Goal: Find contact information: Find contact information

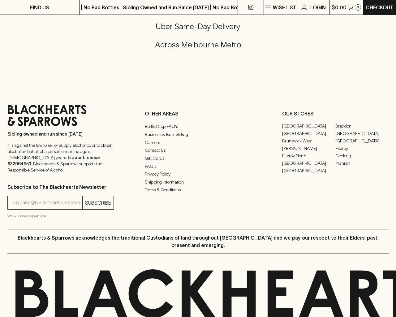
scroll to position [833, 0]
type input "[EMAIL_ADDRESS]"
type input "1"
type input "e"
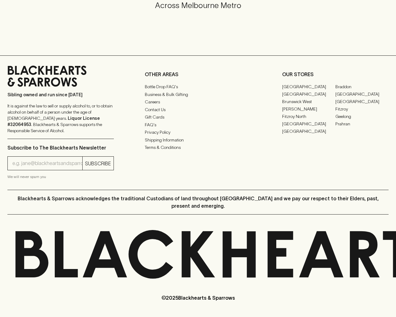
scroll to position [727, 0]
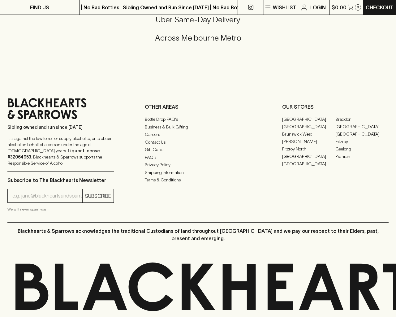
type input "[EMAIL_ADDRESS]"
type input "e"
type input "Elderton E Series Chardonnay 2023"
type input "1"
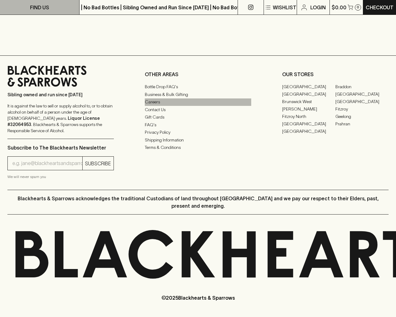
scroll to position [514, 0]
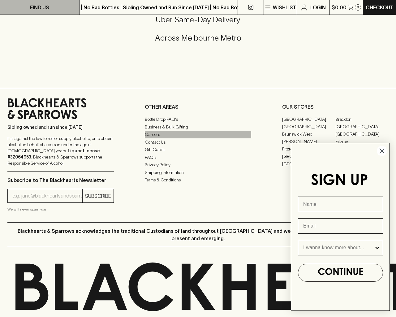
type input "e"
type input "Beer"
type input "e"
type input "[EMAIL_ADDRESS]"
